Goal: Task Accomplishment & Management: Complete application form

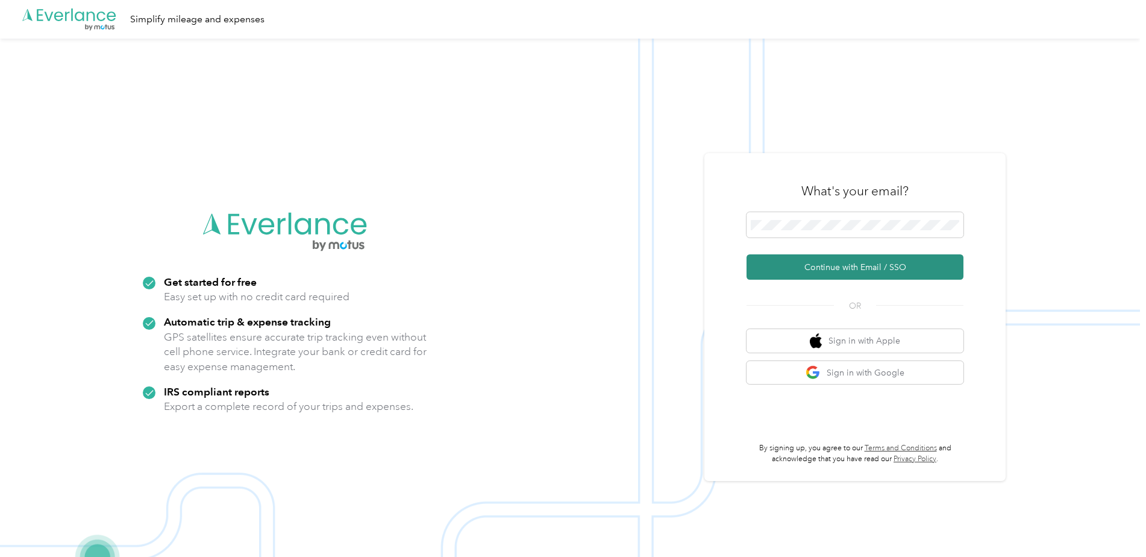
drag, startPoint x: 881, startPoint y: 265, endPoint x: 893, endPoint y: 272, distance: 14.3
click at [881, 265] on button "Continue with Email / SSO" at bounding box center [855, 266] width 217 height 25
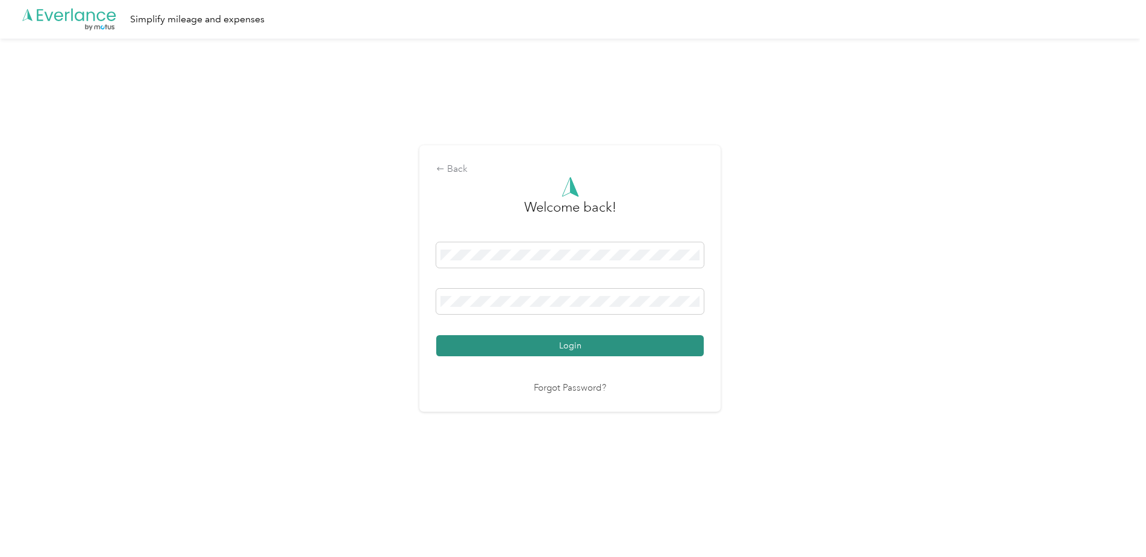
click at [570, 345] on button "Login" at bounding box center [570, 345] width 268 height 21
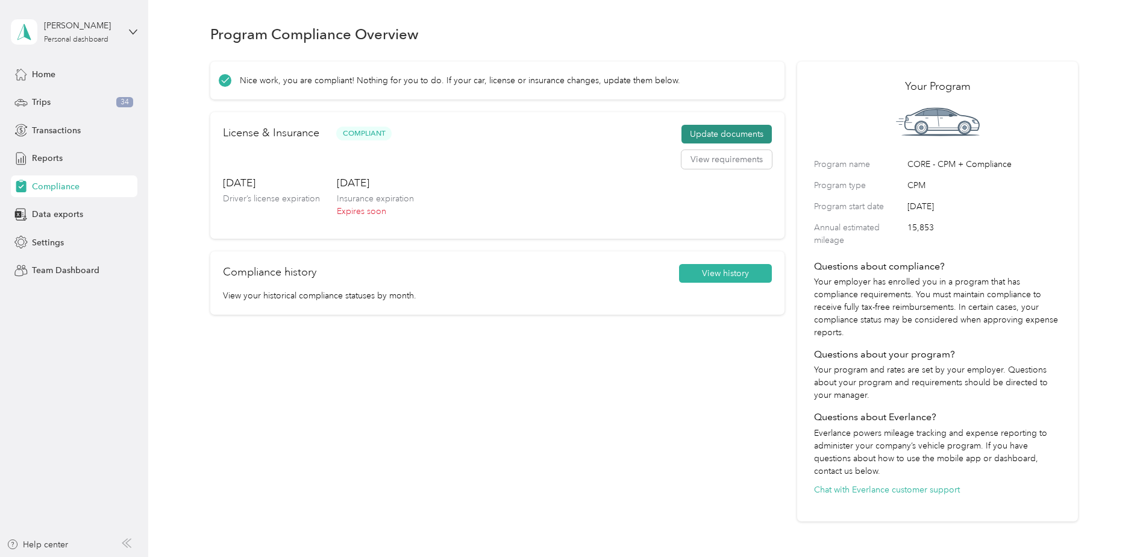
click at [724, 128] on button "Update documents" at bounding box center [727, 134] width 90 height 19
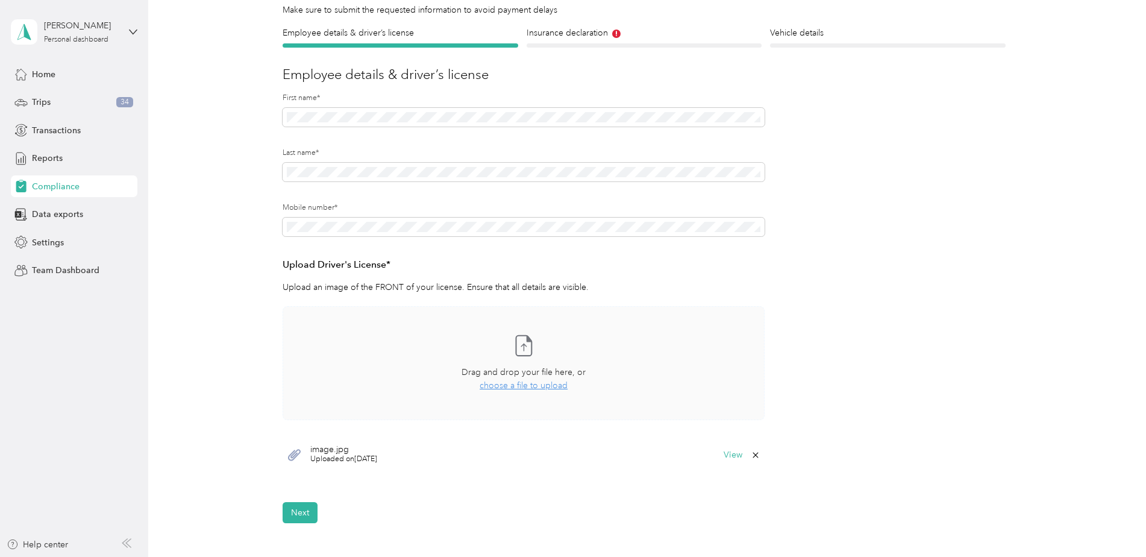
scroll to position [121, 0]
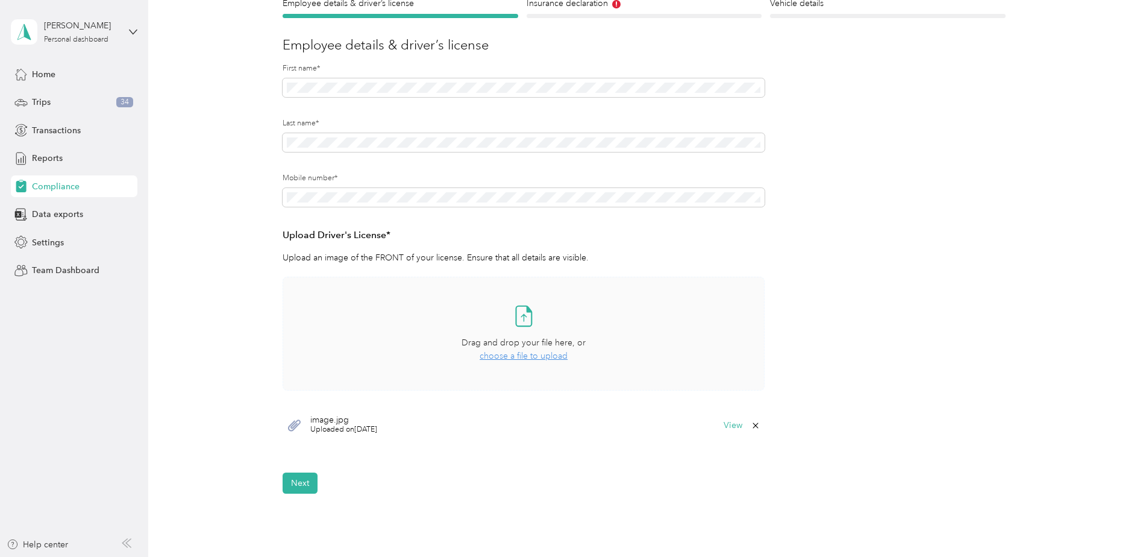
click at [504, 353] on span "choose a file to upload" at bounding box center [524, 356] width 88 height 10
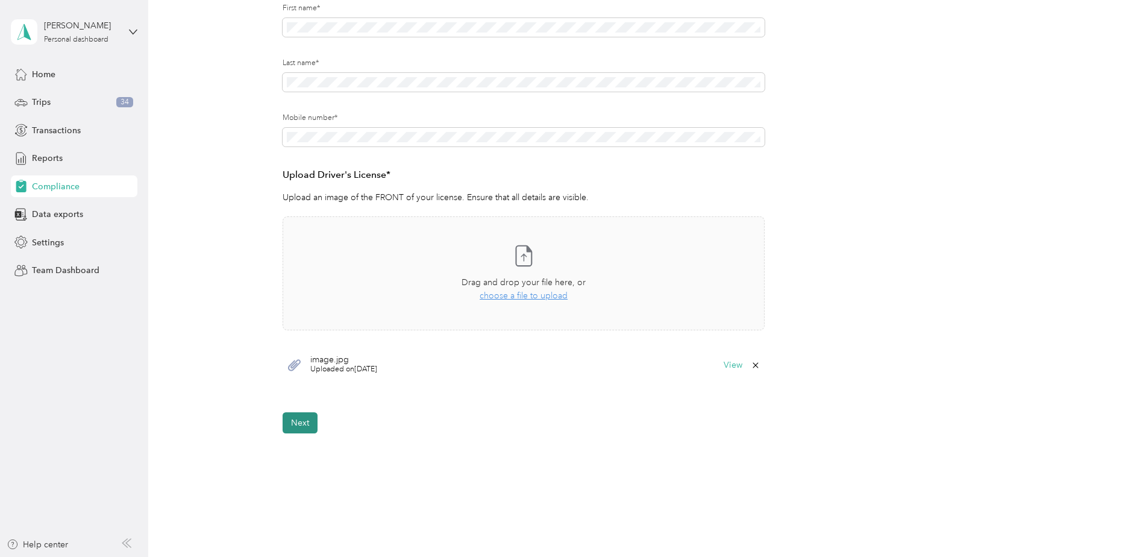
click at [295, 415] on button "Next" at bounding box center [300, 422] width 35 height 21
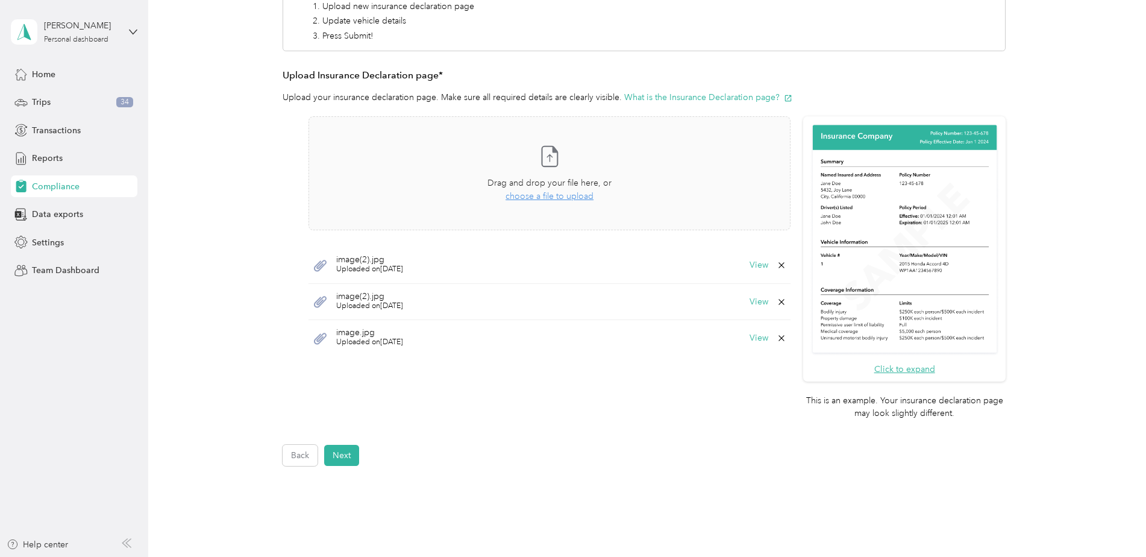
scroll to position [224, 0]
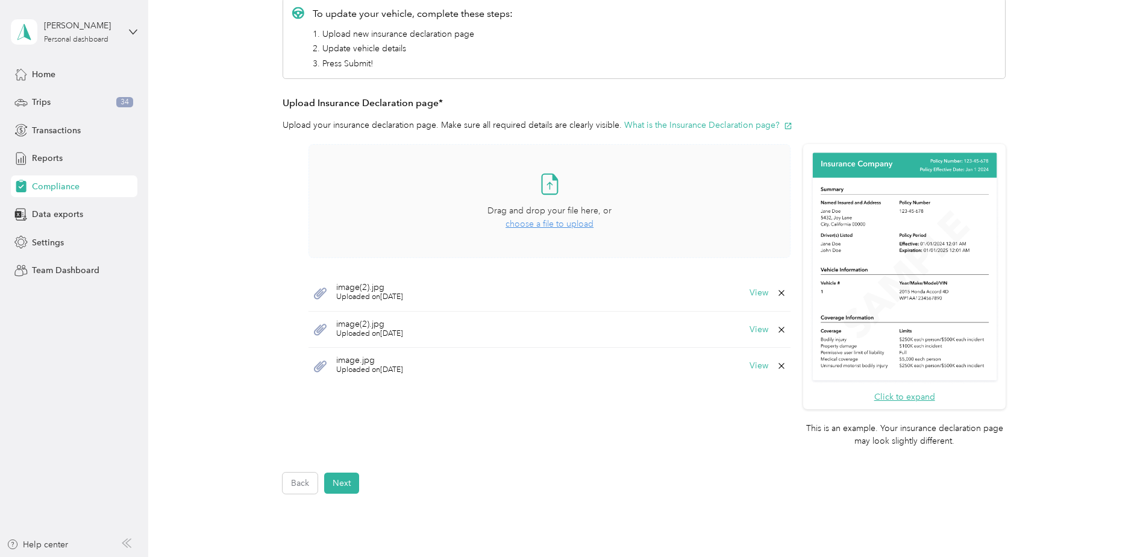
click at [549, 222] on span "choose a file to upload" at bounding box center [550, 224] width 88 height 10
click at [1122, 23] on icon at bounding box center [1120, 23] width 10 height 11
click at [349, 477] on button "Next" at bounding box center [341, 483] width 35 height 21
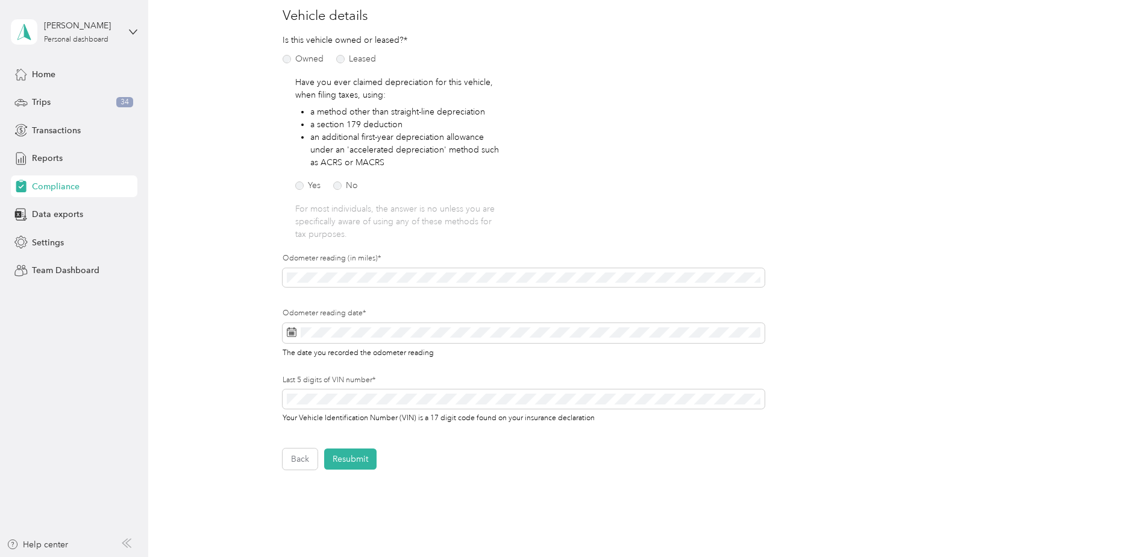
scroll to position [181, 0]
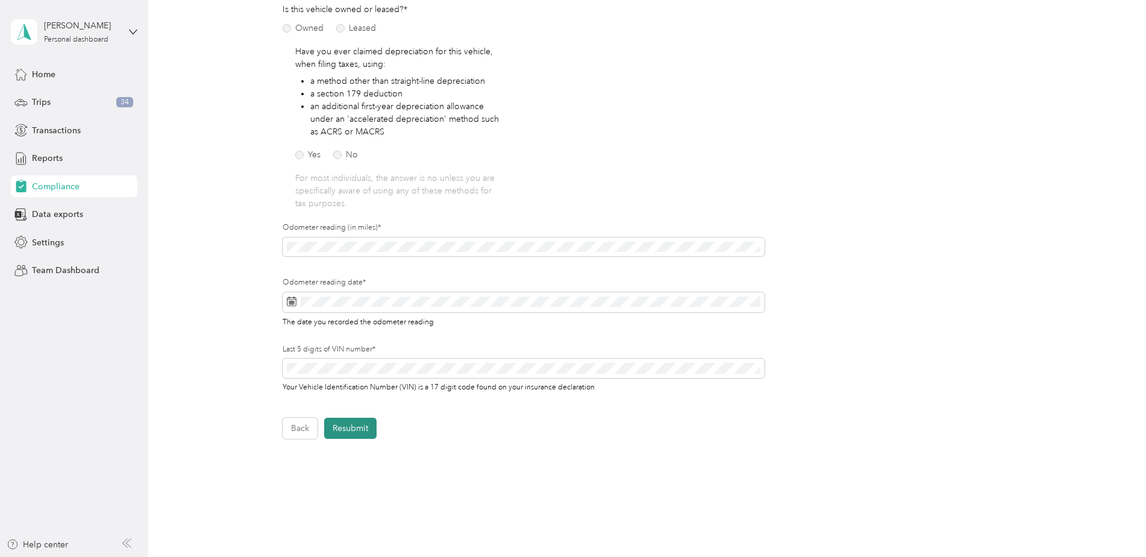
click at [345, 422] on button "Resubmit" at bounding box center [350, 428] width 52 height 21
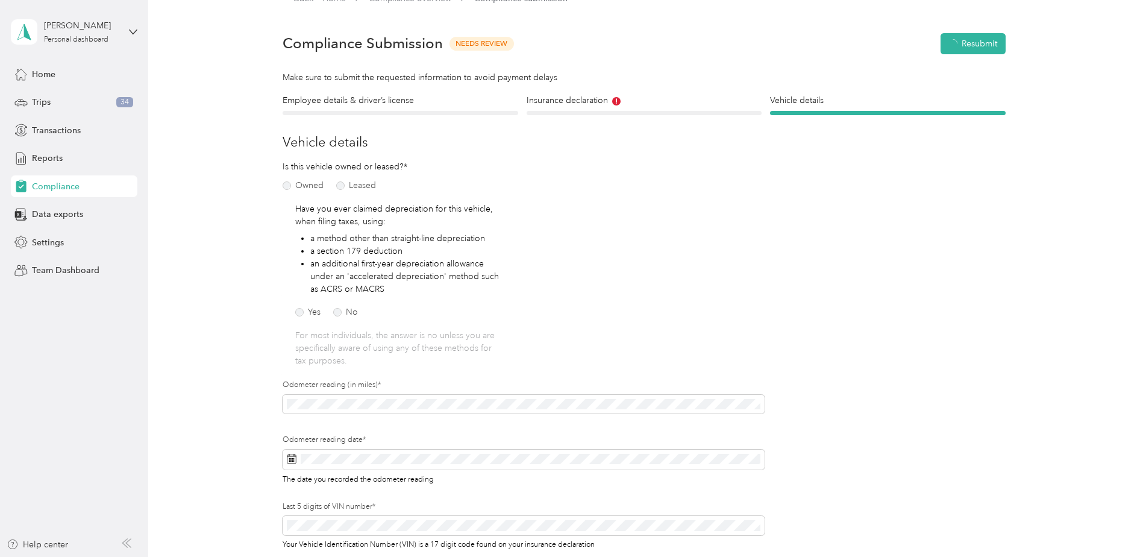
scroll to position [15, 0]
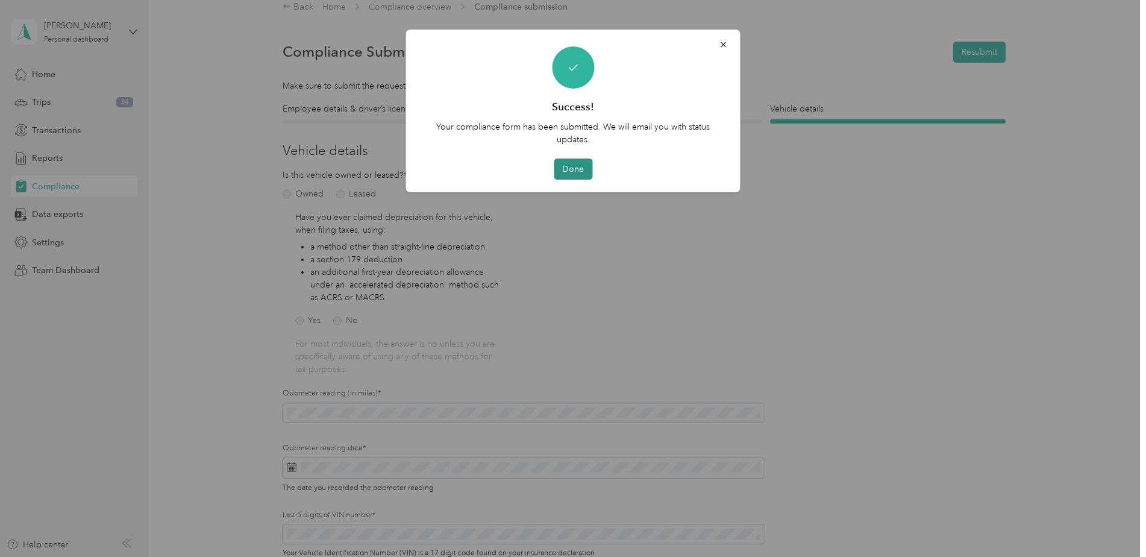
click at [580, 163] on button "Done" at bounding box center [573, 169] width 39 height 21
